Goal: Task Accomplishment & Management: Use online tool/utility

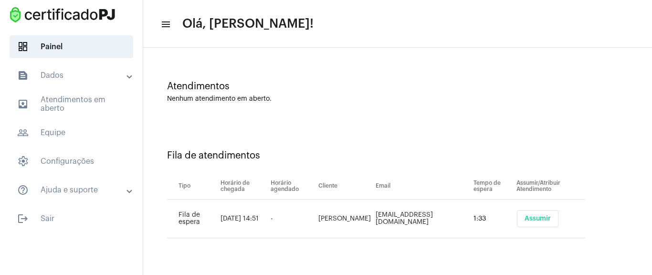
click at [531, 231] on td "Assumir" at bounding box center [549, 218] width 71 height 39
click at [532, 225] on button "Assumir" at bounding box center [538, 218] width 42 height 17
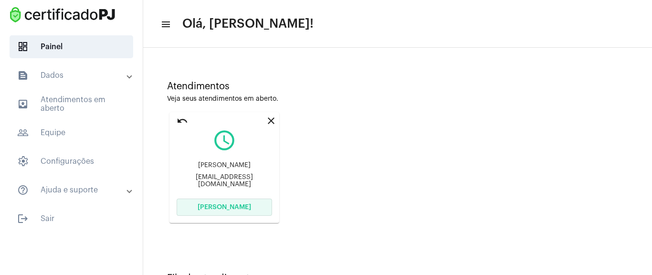
click at [239, 208] on span "Abrir Chamada" at bounding box center [223, 207] width 53 height 7
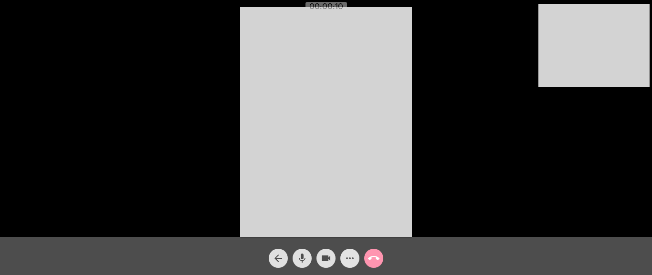
click at [348, 261] on mat-icon "more_horiz" at bounding box center [349, 257] width 11 height 11
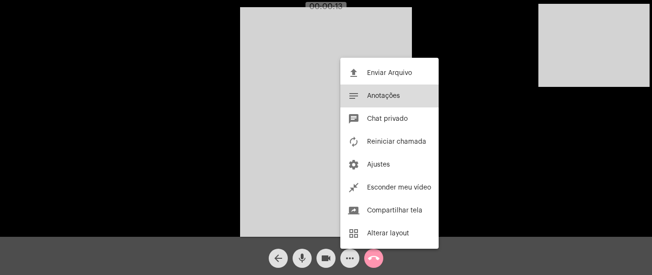
click at [387, 100] on button "notes Anotações" at bounding box center [389, 95] width 98 height 23
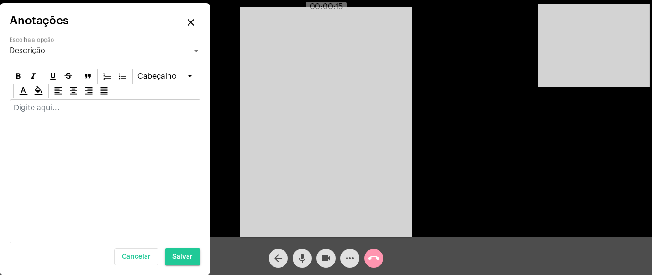
click at [83, 111] on p at bounding box center [105, 108] width 182 height 9
click at [71, 113] on div at bounding box center [105, 110] width 190 height 21
click at [53, 109] on p at bounding box center [105, 108] width 182 height 9
click at [192, 23] on mat-icon "close" at bounding box center [190, 22] width 11 height 11
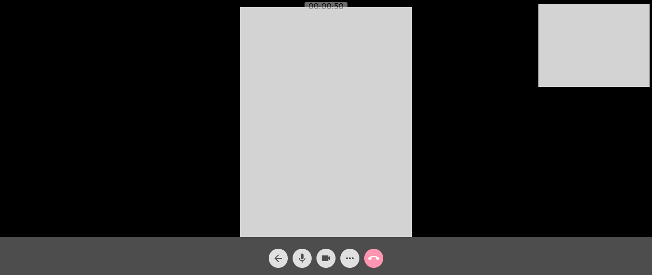
click at [349, 251] on span "more_horiz" at bounding box center [349, 258] width 11 height 19
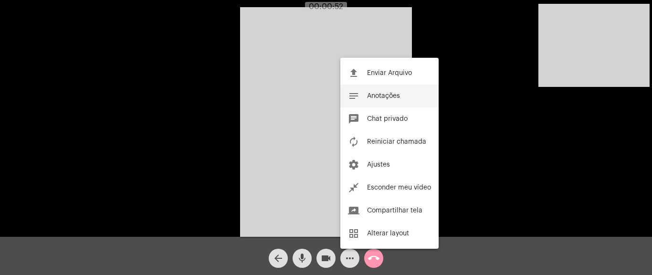
click at [401, 89] on button "notes Anotações" at bounding box center [389, 95] width 98 height 23
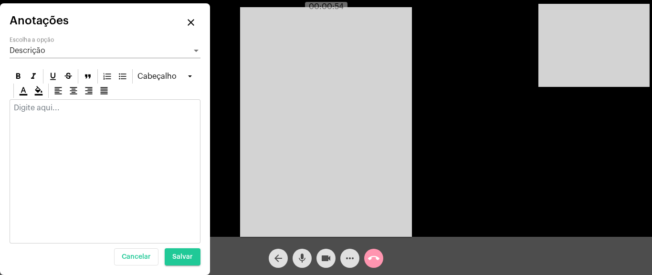
click at [194, 20] on mat-icon "close" at bounding box center [190, 22] width 11 height 11
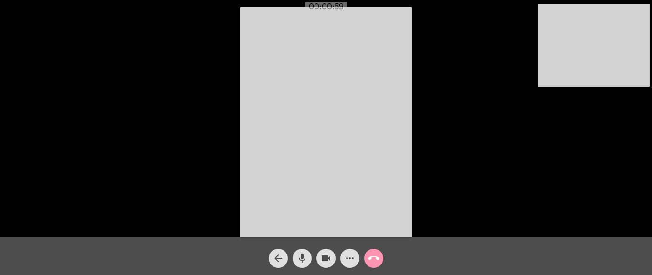
click at [351, 255] on mat-icon "more_horiz" at bounding box center [349, 257] width 11 height 11
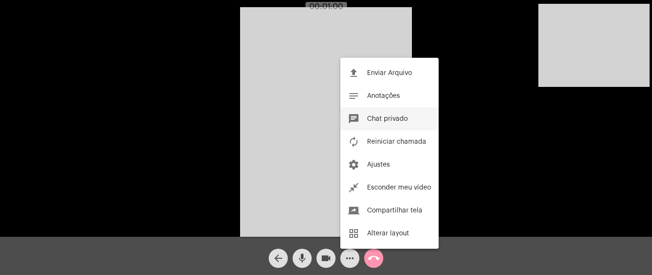
click at [406, 118] on span "Chat privado" at bounding box center [387, 118] width 41 height 7
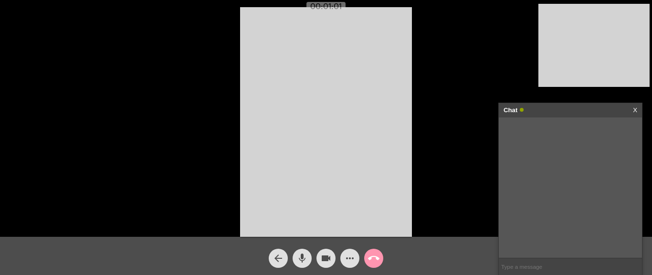
click at [534, 270] on input "text" at bounding box center [569, 266] width 143 height 17
paste input "https://certificadopj.com.br/finalizacao-de-compra/?add-to-cart=149"
type input "https://certificadopj.com.br/finalizacao-de-compra/?add-to-cart=149"
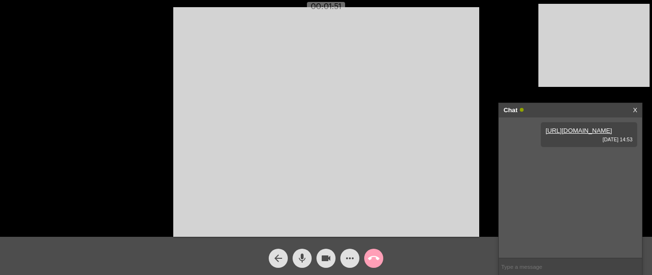
click at [374, 255] on mat-icon "call_end" at bounding box center [373, 257] width 11 height 11
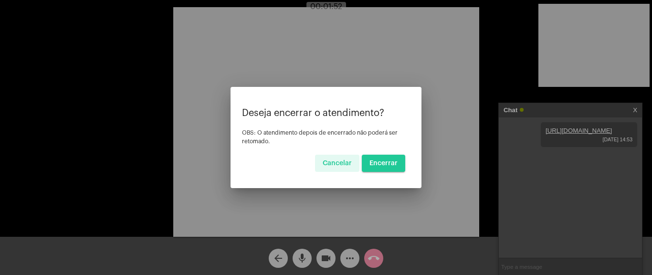
click at [394, 162] on span "Encerrar" at bounding box center [383, 163] width 28 height 7
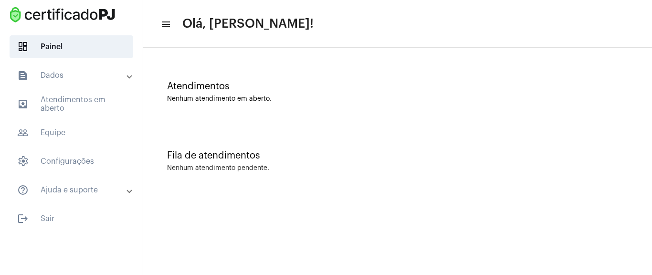
click at [84, 84] on mat-expansion-panel-header "text_snippet_outlined Dados" at bounding box center [74, 75] width 137 height 23
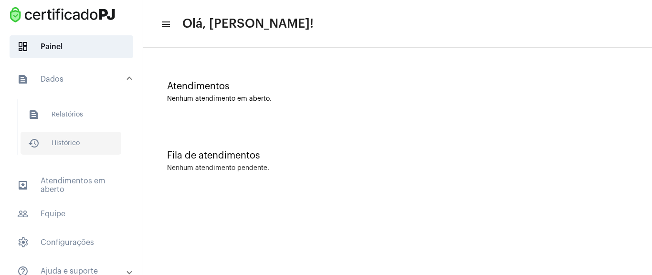
click at [80, 139] on span "history_outlined Histórico" at bounding box center [71, 143] width 101 height 23
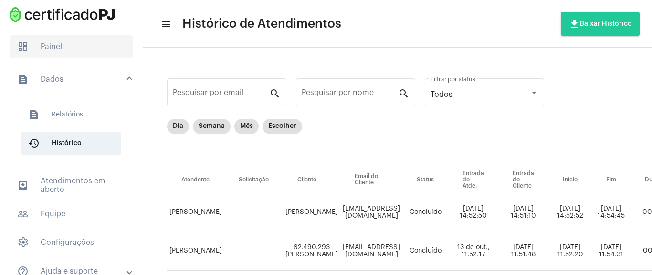
click at [66, 43] on span "dashboard Painel" at bounding box center [72, 46] width 124 height 23
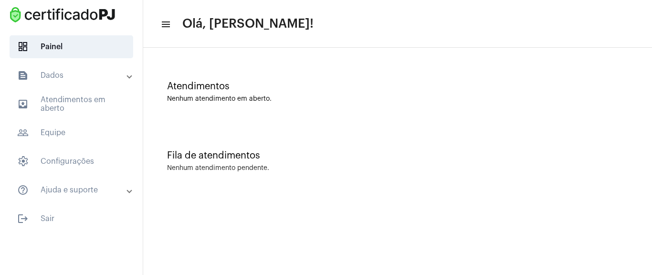
click at [75, 78] on mat-panel-title "text_snippet_outlined Dados" at bounding box center [72, 75] width 110 height 11
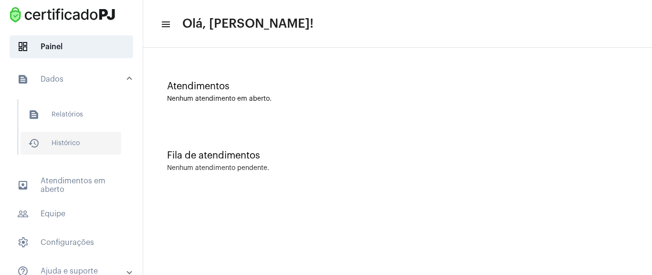
click at [71, 144] on span "history_outlined Histórico" at bounding box center [71, 143] width 101 height 23
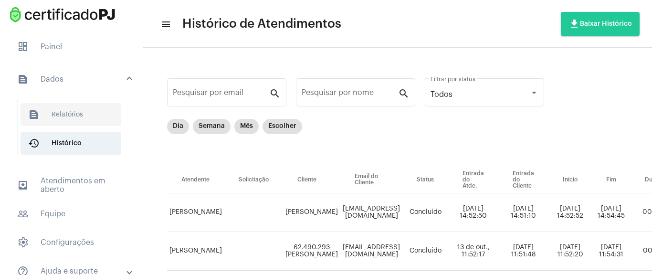
click at [83, 115] on span "text_snippet_outlined Relatórios" at bounding box center [71, 114] width 101 height 23
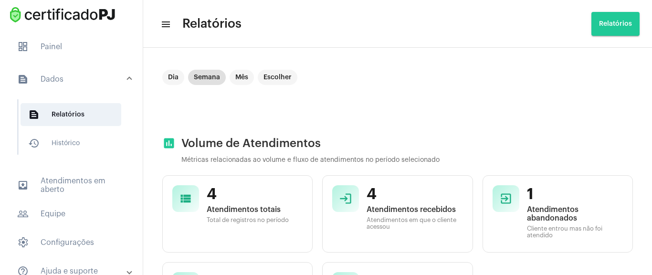
click at [20, 67] on mat-expansion-panel-header "text_snippet_outlined Dados" at bounding box center [74, 79] width 137 height 31
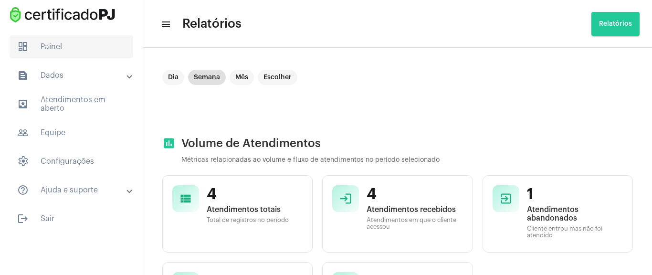
click at [48, 48] on span "dashboard Painel" at bounding box center [72, 46] width 124 height 23
